Goal: Task Accomplishment & Management: Use online tool/utility

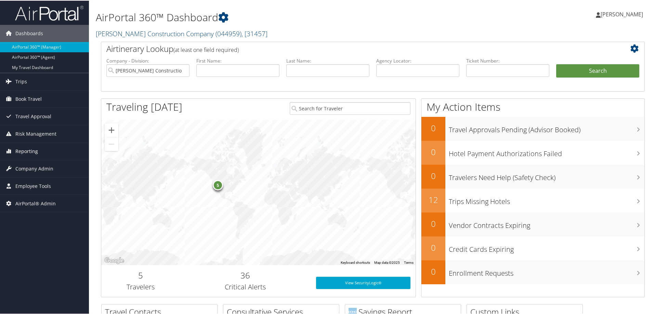
click at [25, 149] on span "Reporting" at bounding box center [26, 150] width 23 height 17
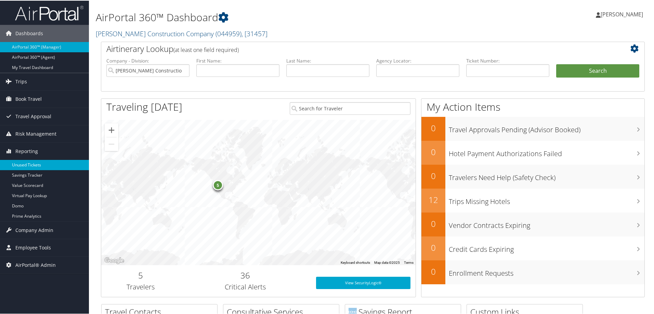
click at [28, 166] on link "Unused Tickets" at bounding box center [44, 164] width 89 height 10
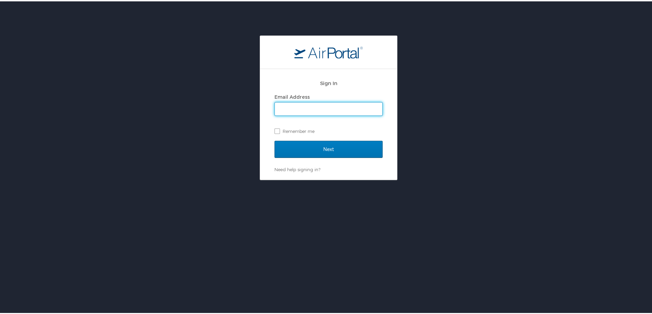
type input "trent.sawyer@cbtravel.com"
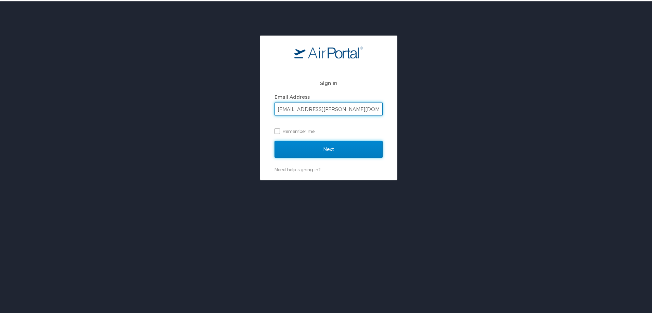
click at [349, 147] on input "Next" at bounding box center [328, 148] width 108 height 17
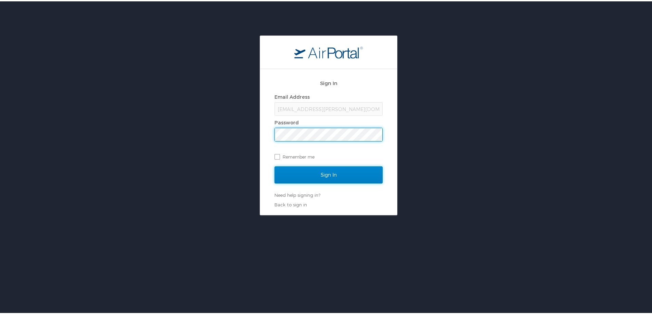
click at [338, 176] on input "Sign In" at bounding box center [328, 173] width 108 height 17
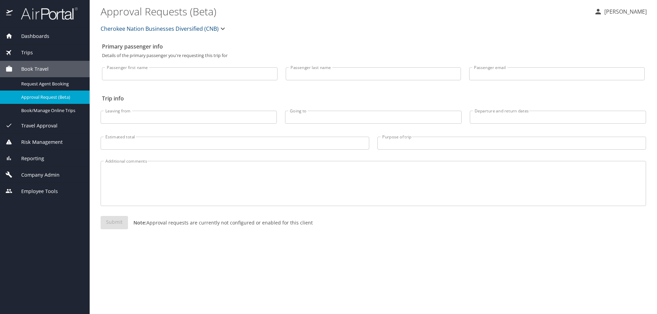
click at [36, 141] on span "Risk Management" at bounding box center [38, 143] width 50 height 8
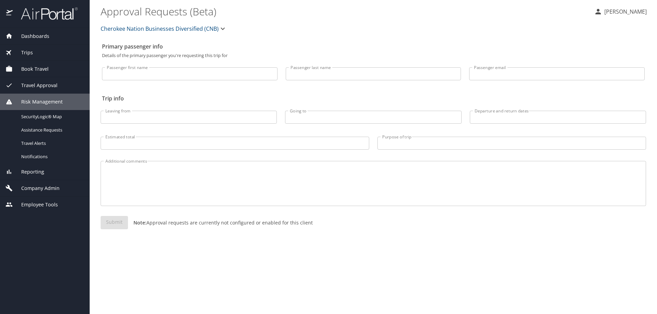
click at [30, 169] on span "Reporting" at bounding box center [28, 172] width 31 height 8
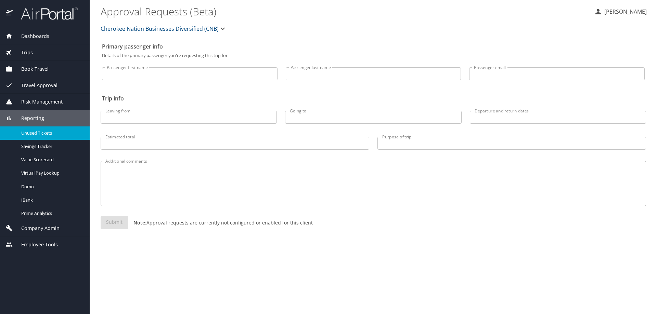
click at [41, 134] on span "Unused Tickets" at bounding box center [51, 133] width 60 height 6
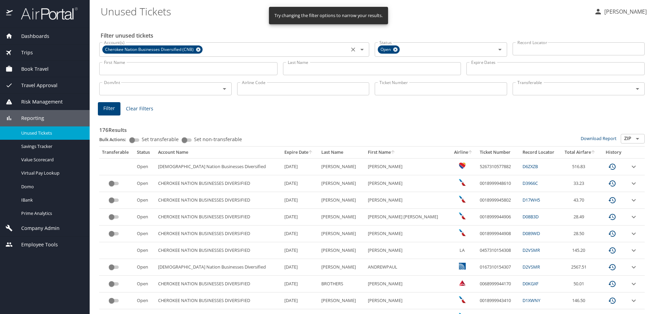
click at [198, 50] on icon at bounding box center [198, 50] width 4 height 4
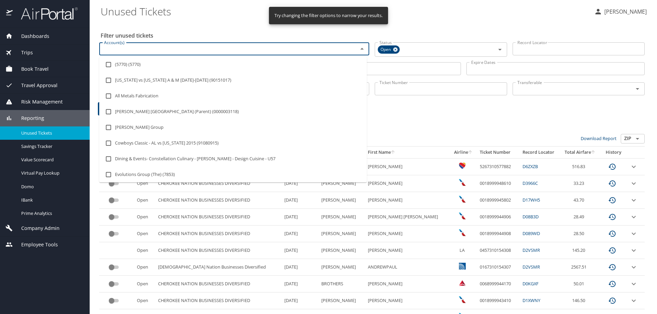
click at [193, 51] on input "Account(s)" at bounding box center [224, 48] width 246 height 9
type input "yulista"
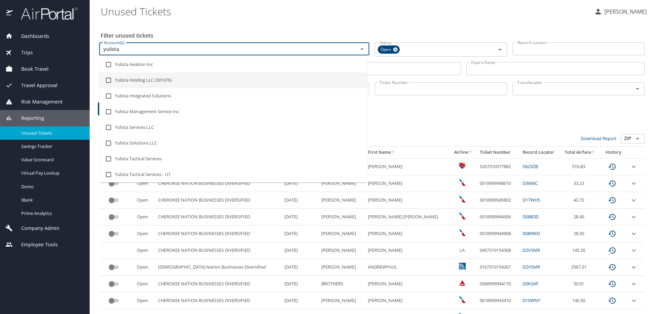
click at [190, 75] on li "Yulista Holding LLC (301076)" at bounding box center [232, 81] width 267 height 16
checkbox input "true"
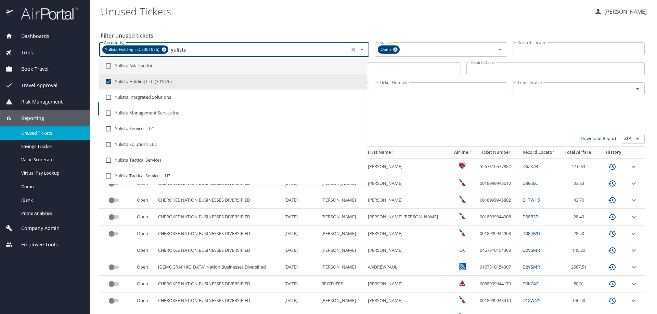
type input "yulista"
click at [405, 75] on input "Last Name" at bounding box center [372, 68] width 178 height 13
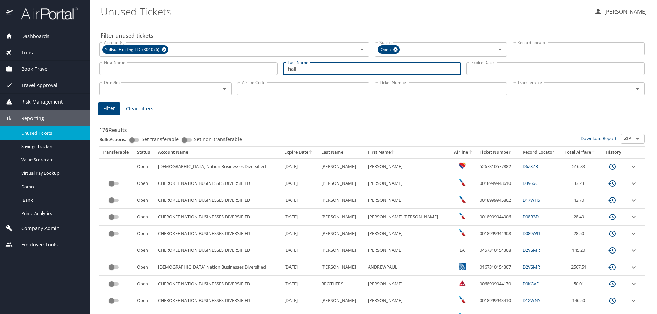
type input "hall"
click at [117, 108] on button "Filter" at bounding box center [109, 108] width 23 height 13
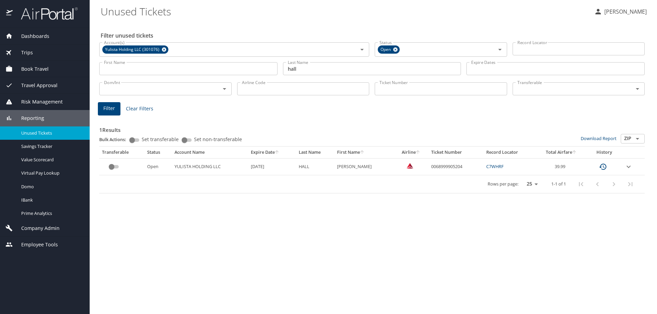
click at [628, 168] on icon "expand row" at bounding box center [628, 167] width 8 height 8
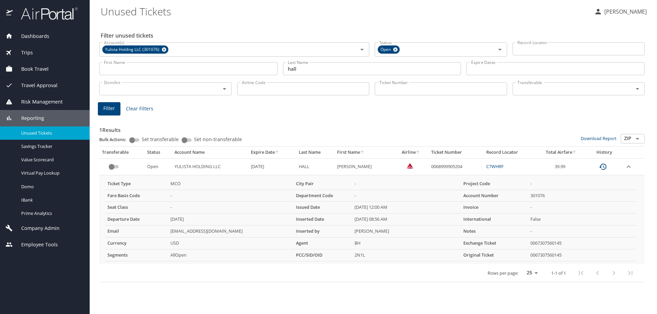
click at [446, 168] on td "0068999905204" at bounding box center [455, 166] width 55 height 17
copy td "0068999905204"
click at [50, 272] on div "Dashboards AirPortal 360™ Manager AirPortal 360™ Agent My Travel Dashboard Trip…" at bounding box center [45, 171] width 90 height 286
click at [93, 285] on main "Unused Tickets Trent Sawyer Filter unused tickets Account(s) Yulista Holding LL…" at bounding box center [373, 157] width 567 height 314
